Goal: Task Accomplishment & Management: Manage account settings

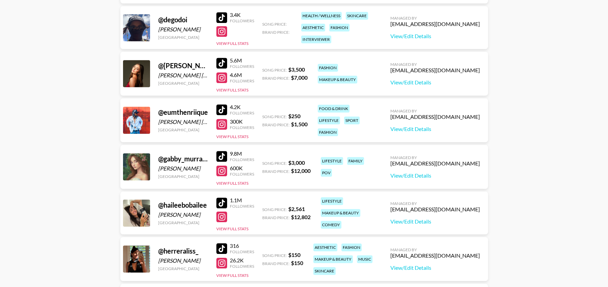
scroll to position [563, 0]
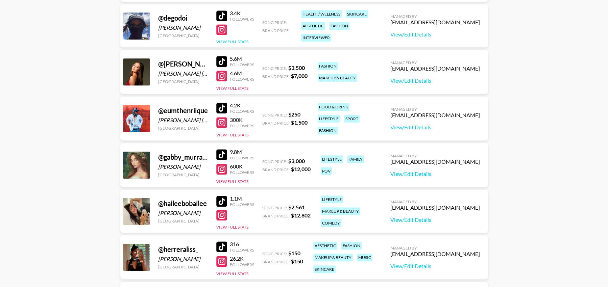
click at [238, 42] on button "View Full Stats" at bounding box center [232, 41] width 32 height 5
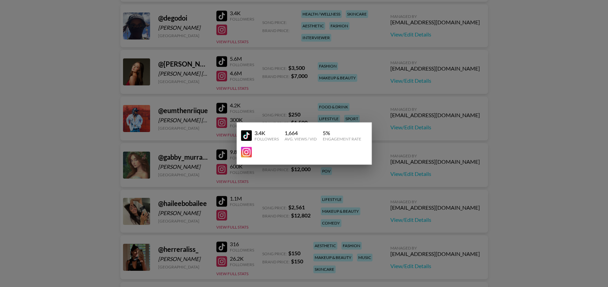
click at [436, 36] on div at bounding box center [304, 143] width 608 height 287
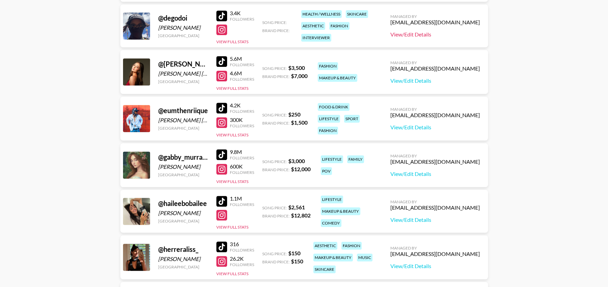
click at [441, 35] on link "View/Edit Details" at bounding box center [436, 34] width 90 height 7
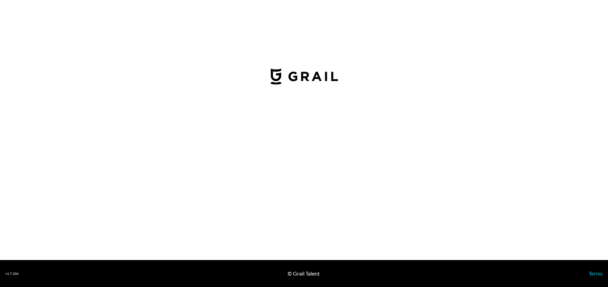
select select "USD"
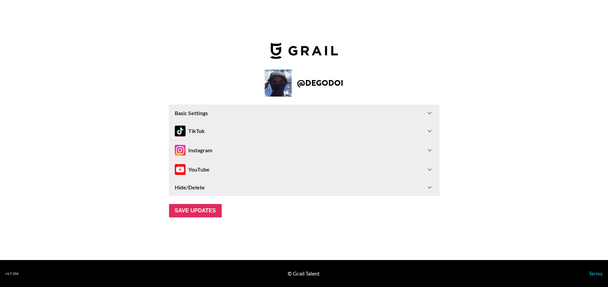
click at [427, 114] on icon at bounding box center [430, 113] width 8 height 8
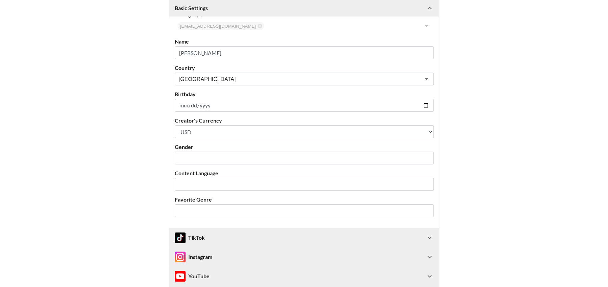
scroll to position [168, 0]
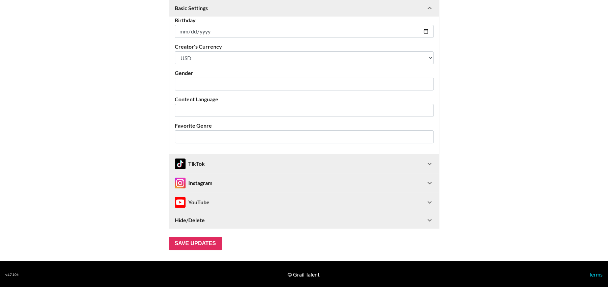
click at [382, 164] on div "TikTok" at bounding box center [300, 164] width 251 height 11
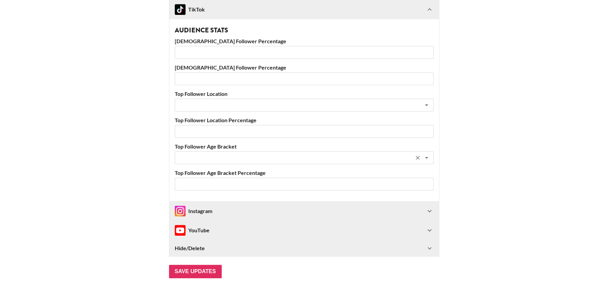
scroll to position [484, 0]
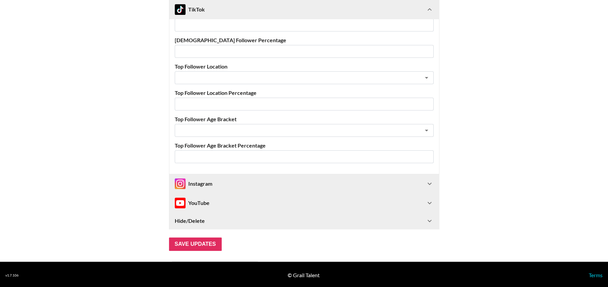
click at [358, 186] on div "Instagram" at bounding box center [300, 184] width 251 height 11
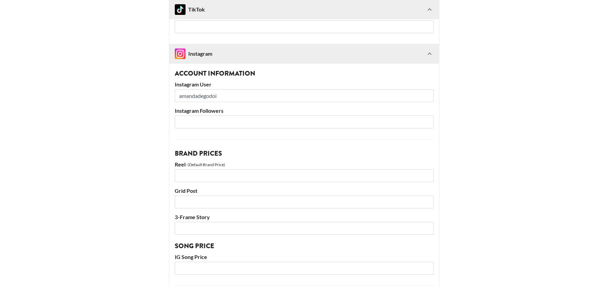
scroll to position [588, 0]
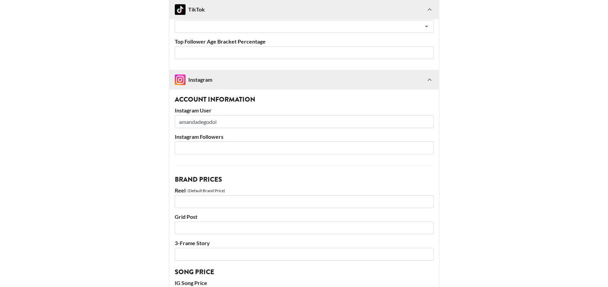
click at [242, 144] on input "number" at bounding box center [304, 148] width 259 height 13
click at [194, 147] on input "10000000" at bounding box center [304, 148] width 259 height 13
click at [185, 147] on input "10000000" at bounding box center [304, 148] width 259 height 13
click at [203, 145] on input "10000000" at bounding box center [304, 148] width 259 height 13
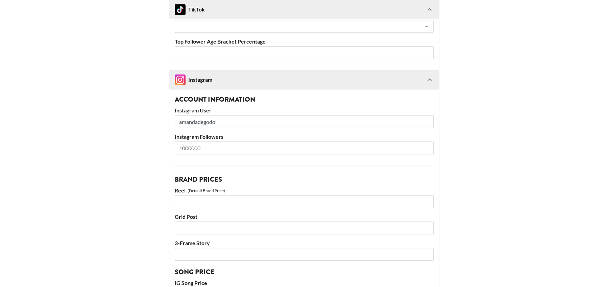
type input "1000000"
click at [223, 202] on input "number" at bounding box center [304, 201] width 259 height 13
type input "5000"
click at [215, 225] on input "number" at bounding box center [304, 228] width 259 height 13
type input "3000"
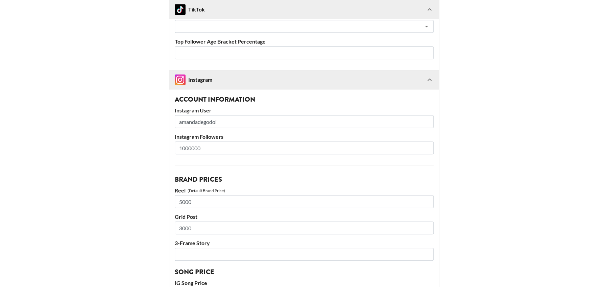
click at [196, 251] on input "number" at bounding box center [304, 254] width 259 height 13
type input "1000"
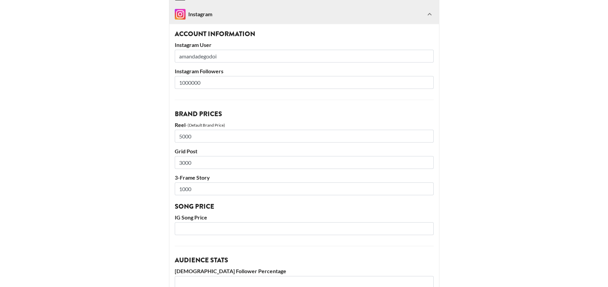
scroll to position [688, 0]
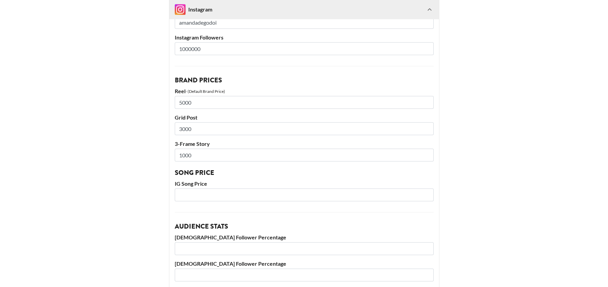
click at [213, 192] on input "number" at bounding box center [304, 195] width 259 height 13
type input "1000"
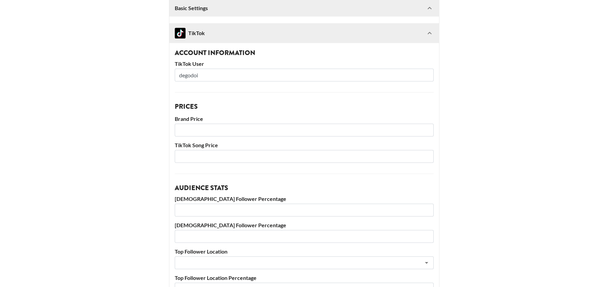
scroll to position [261, 0]
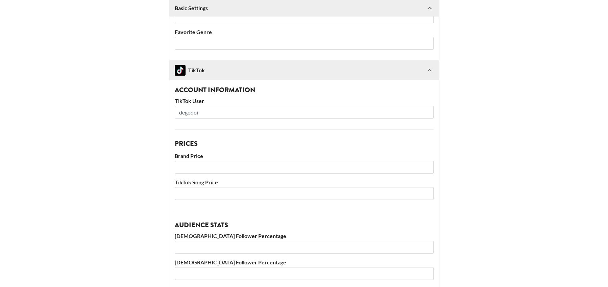
click at [226, 170] on input "number" at bounding box center [304, 167] width 259 height 13
type input "1000"
click at [201, 192] on input "number" at bounding box center [304, 193] width 259 height 13
type input "1000"
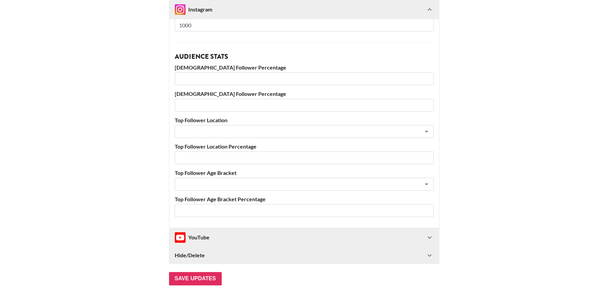
scroll to position [892, 0]
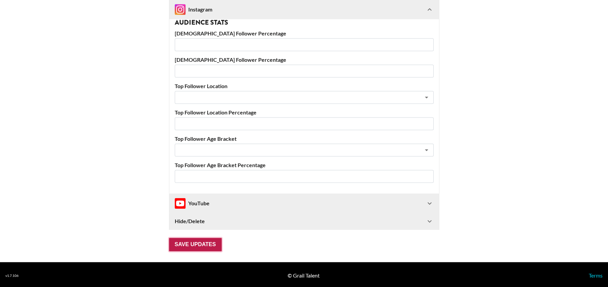
click at [195, 249] on input "Save Updates" at bounding box center [195, 245] width 53 height 14
click at [196, 244] on input "Save Updates" at bounding box center [195, 245] width 53 height 14
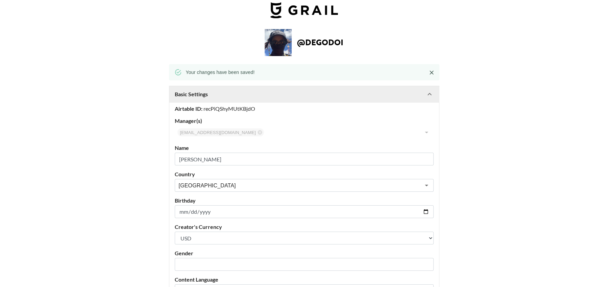
scroll to position [0, 0]
